Goal: Task Accomplishment & Management: Use online tool/utility

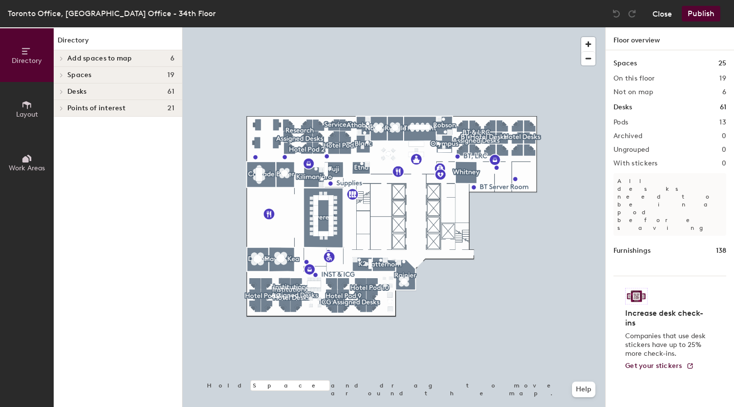
click at [663, 19] on button "Close" at bounding box center [663, 14] width 20 height 16
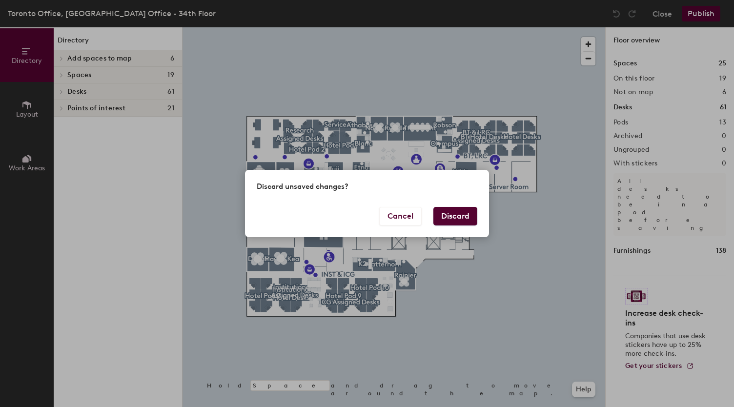
click at [451, 212] on button "Discard" at bounding box center [455, 216] width 44 height 19
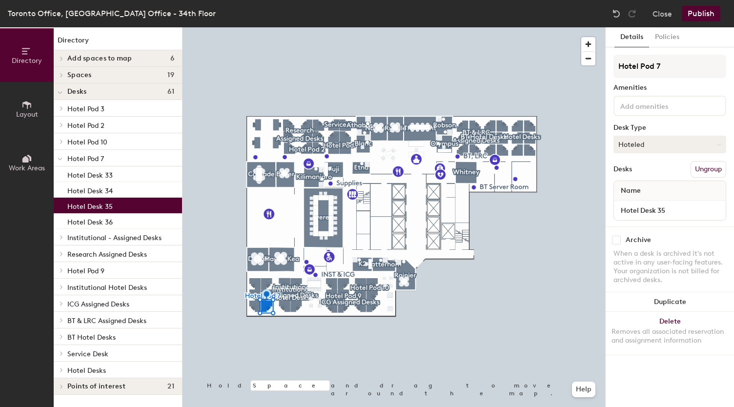
click at [632, 149] on button "Hoteled" at bounding box center [670, 145] width 113 height 18
click at [634, 178] on div "Assigned" at bounding box center [663, 174] width 98 height 15
click at [66, 238] on div "Institutional - Assigned Desks" at bounding box center [118, 237] width 128 height 17
click at [63, 236] on icon at bounding box center [62, 237] width 4 height 5
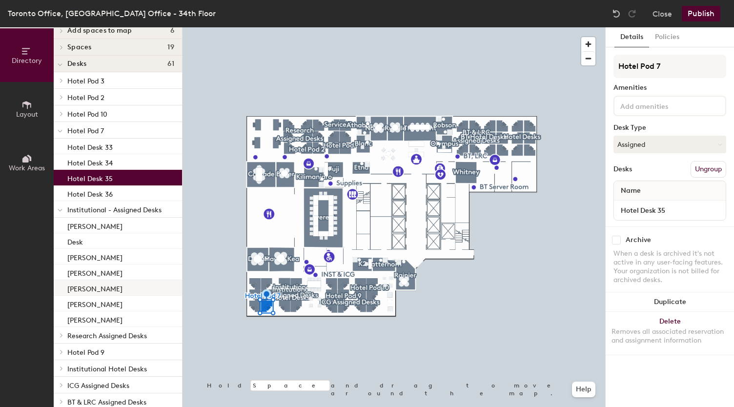
scroll to position [24, 0]
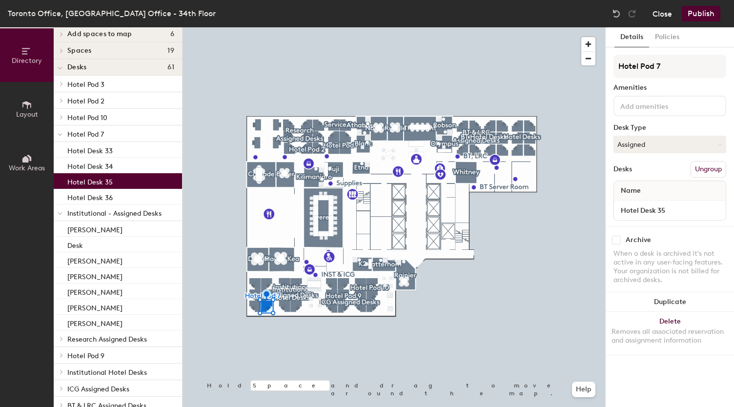
click at [667, 18] on button "Close" at bounding box center [663, 14] width 20 height 16
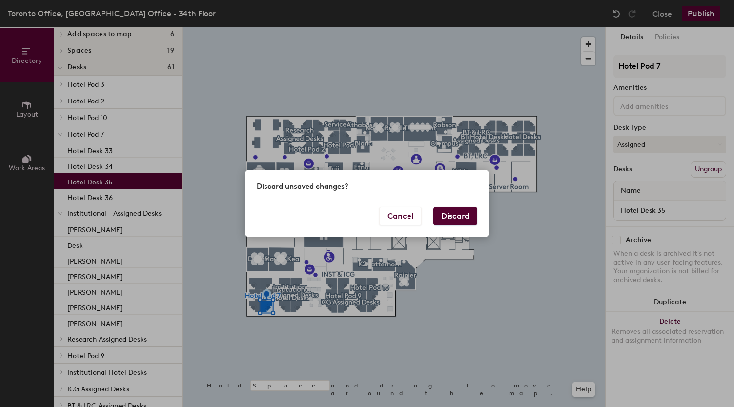
click at [460, 211] on button "Discard" at bounding box center [455, 216] width 44 height 19
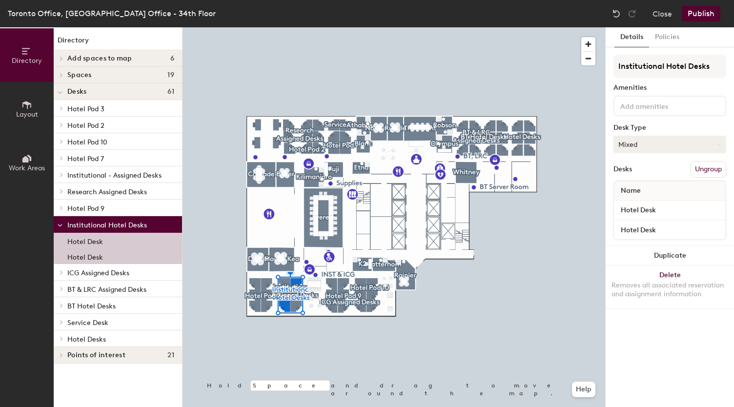
click at [647, 143] on button "Mixed" at bounding box center [670, 145] width 113 height 18
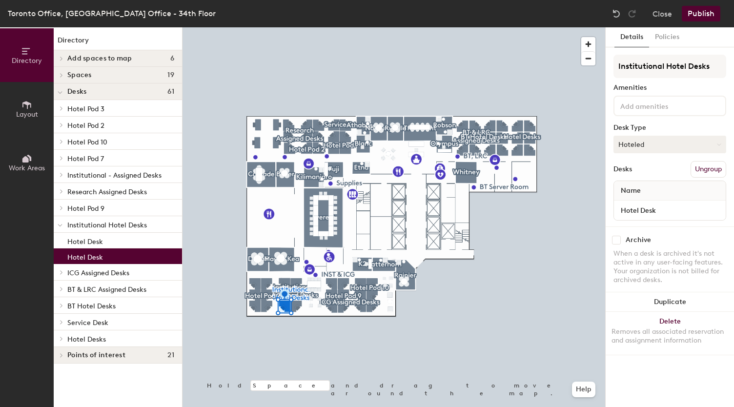
click at [660, 144] on button "Hoteled" at bounding box center [670, 145] width 113 height 18
click at [646, 175] on div "Assigned" at bounding box center [663, 174] width 98 height 15
click at [711, 18] on button "Publish" at bounding box center [701, 14] width 39 height 16
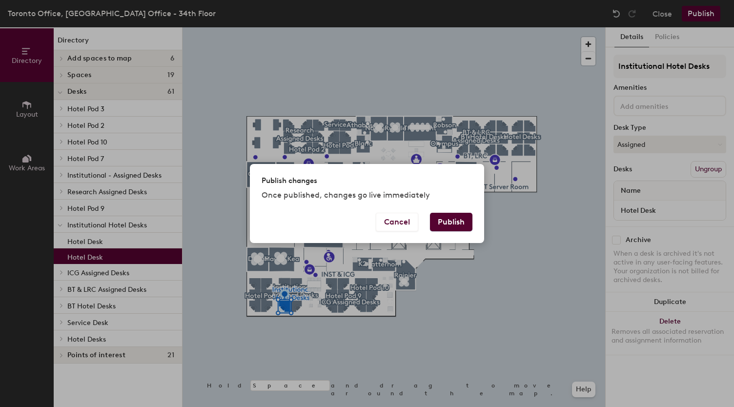
click at [450, 222] on button "Publish" at bounding box center [451, 222] width 42 height 19
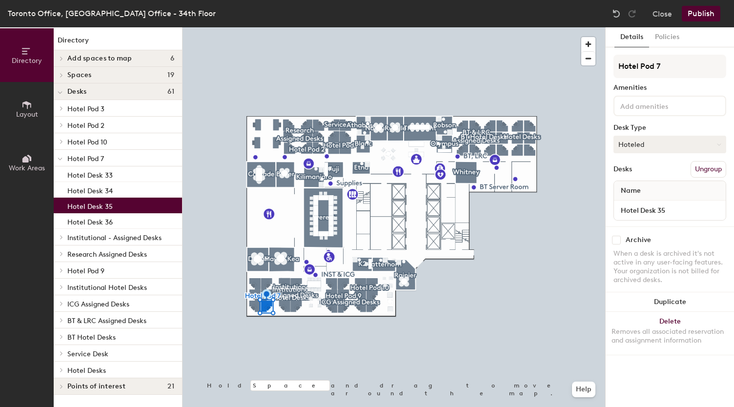
click at [654, 144] on button "Hoteled" at bounding box center [670, 145] width 113 height 18
click at [639, 176] on div "Assigned" at bounding box center [663, 174] width 98 height 15
click at [701, 12] on button "Publish" at bounding box center [701, 14] width 39 height 16
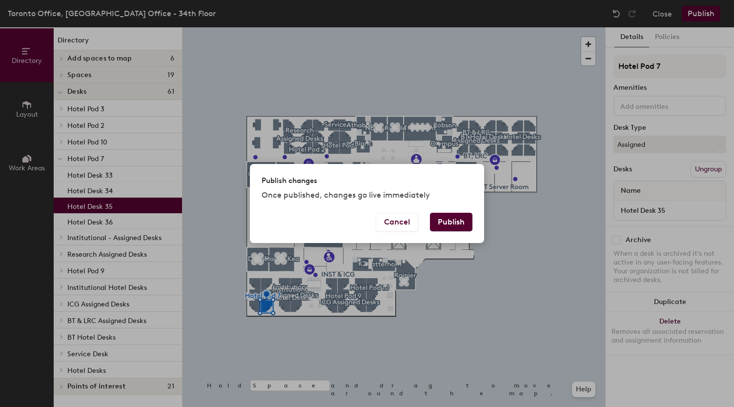
click at [462, 228] on button "Publish" at bounding box center [451, 222] width 42 height 19
